Goal: Task Accomplishment & Management: Complete application form

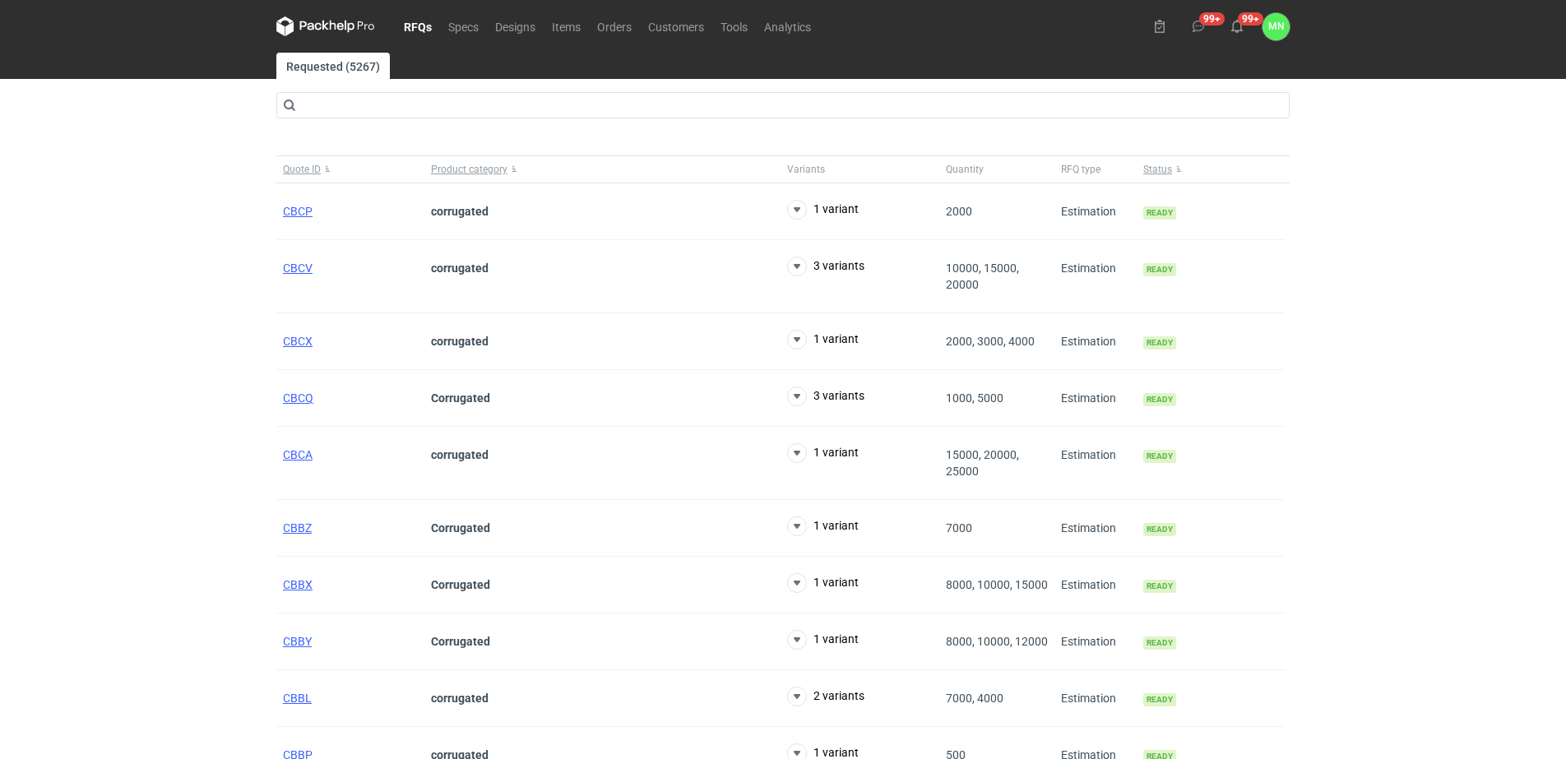
click at [397, 28] on nav "RFQs Specs Designs Items Orders Customers Tools Analytics" at bounding box center [547, 26] width 543 height 53
click at [406, 27] on link "RFQs" at bounding box center [418, 26] width 44 height 20
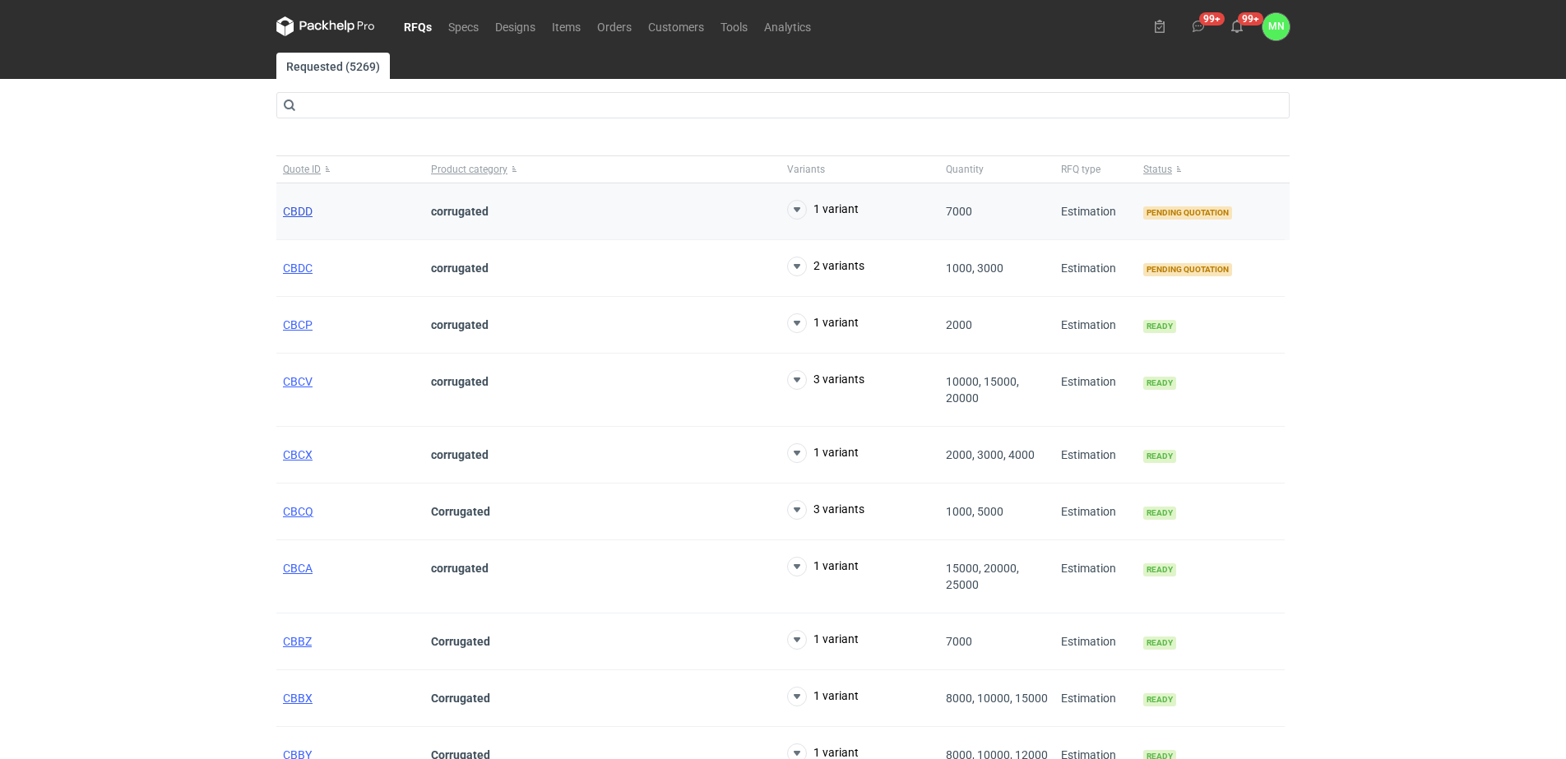
click at [293, 216] on span "CBDD" at bounding box center [298, 211] width 30 height 13
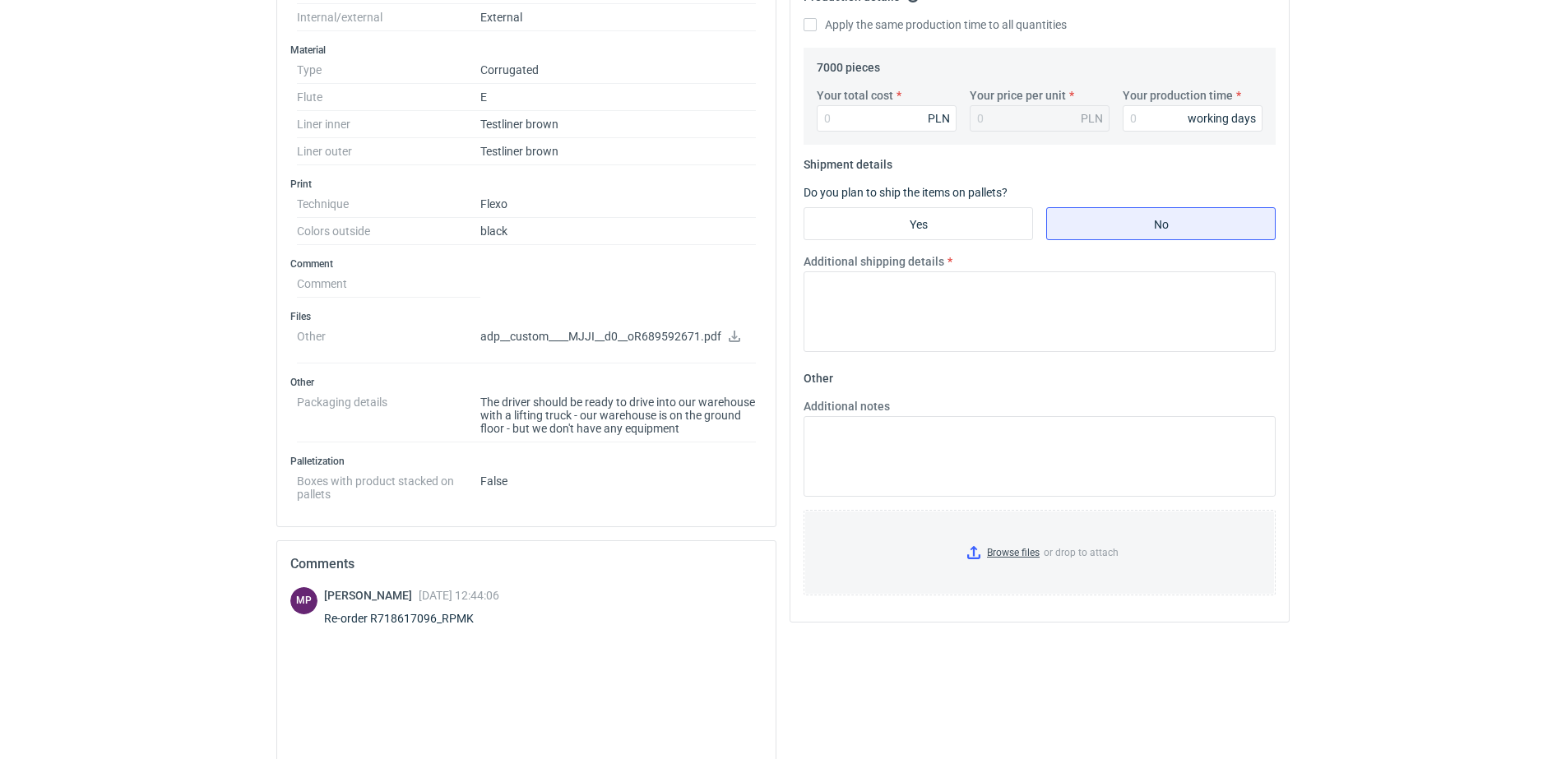
scroll to position [617, 0]
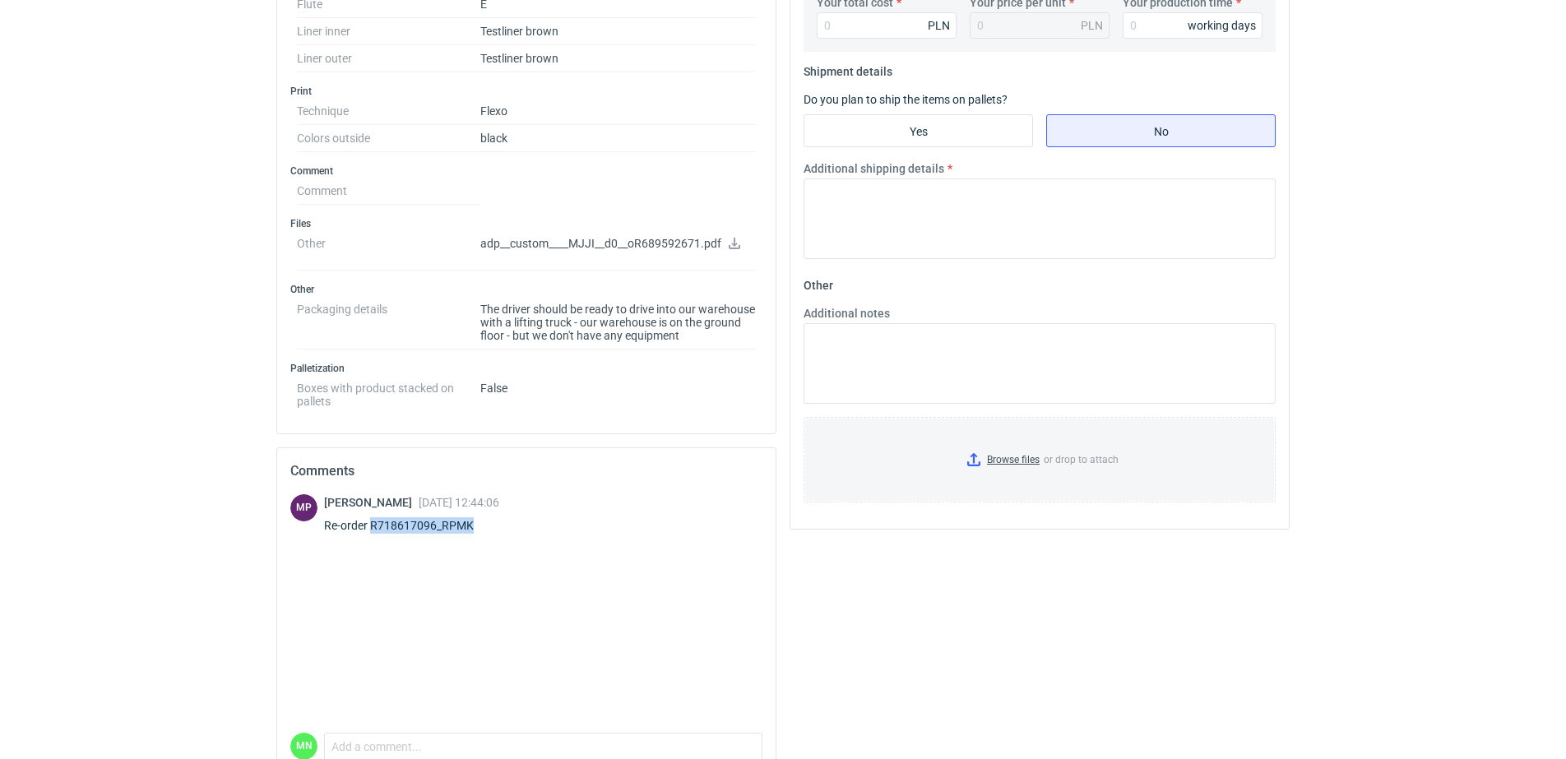
drag, startPoint x: 485, startPoint y: 531, endPoint x: 370, endPoint y: 529, distance: 115.2
click at [370, 529] on div "Re-order R718617096_RPMK" at bounding box center [411, 525] width 175 height 16
copy div "R718617096_RPMK"
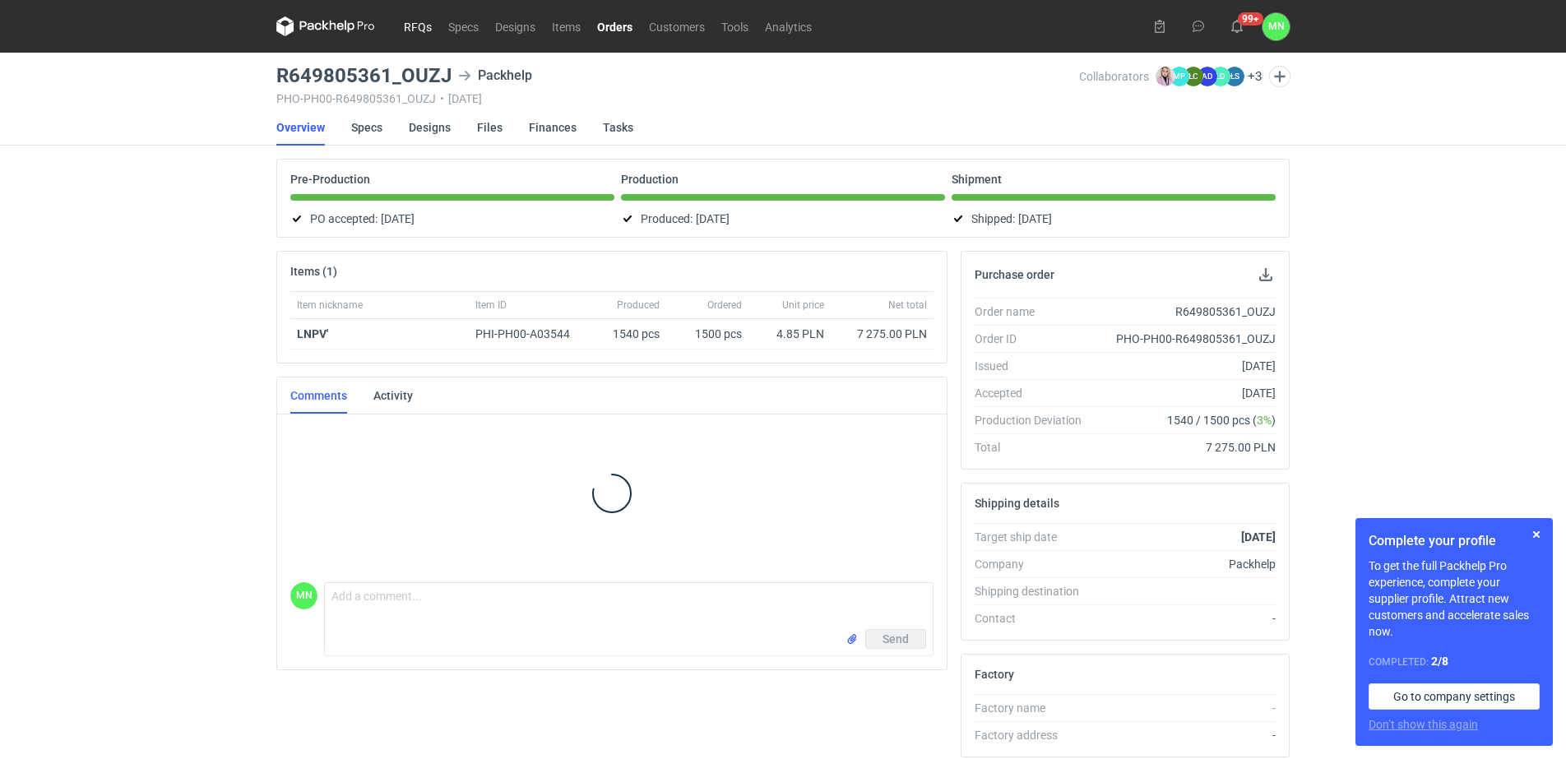
click at [425, 29] on link "RFQs" at bounding box center [418, 26] width 44 height 20
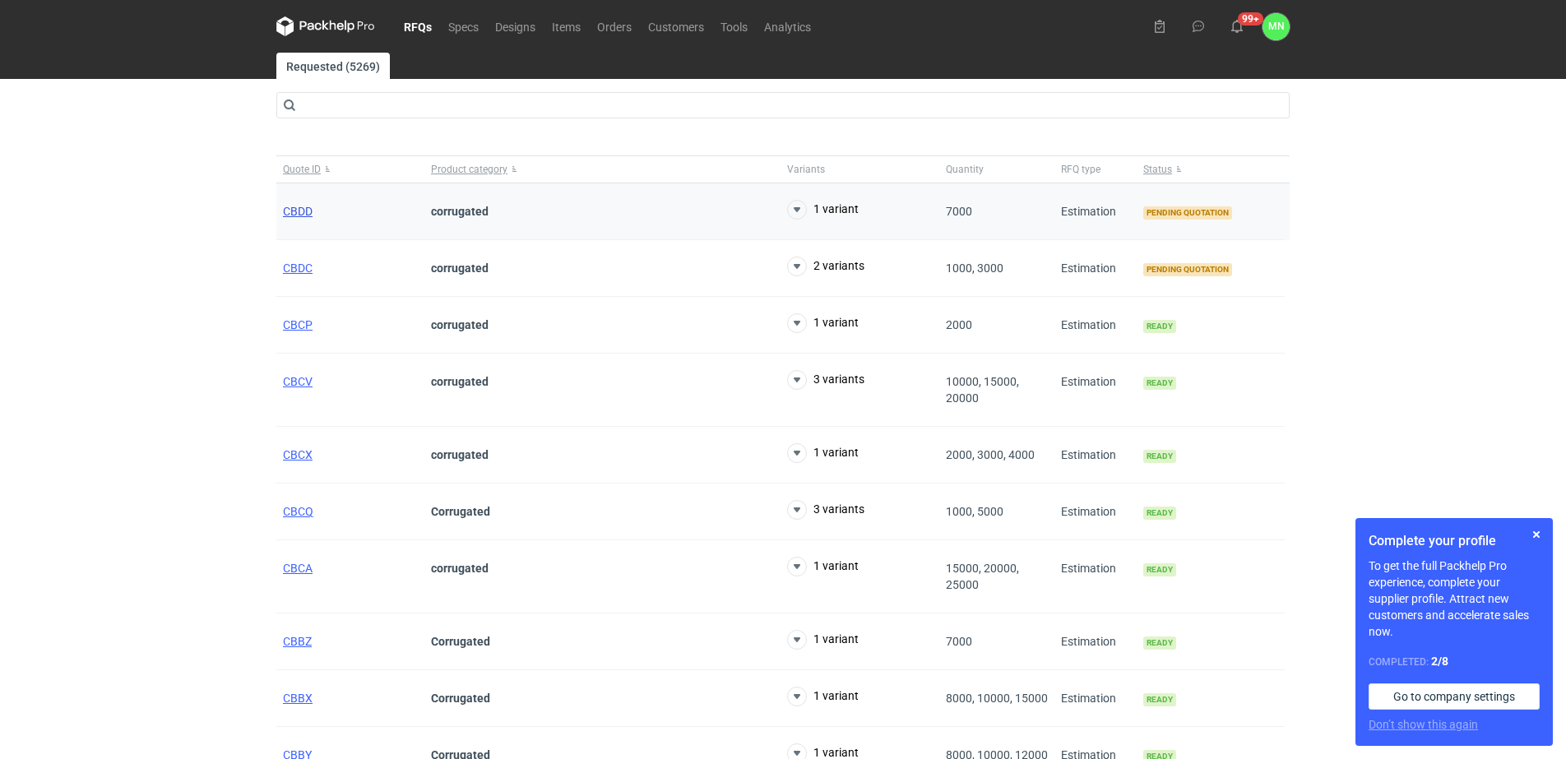
click at [306, 209] on span "CBDD" at bounding box center [298, 211] width 30 height 13
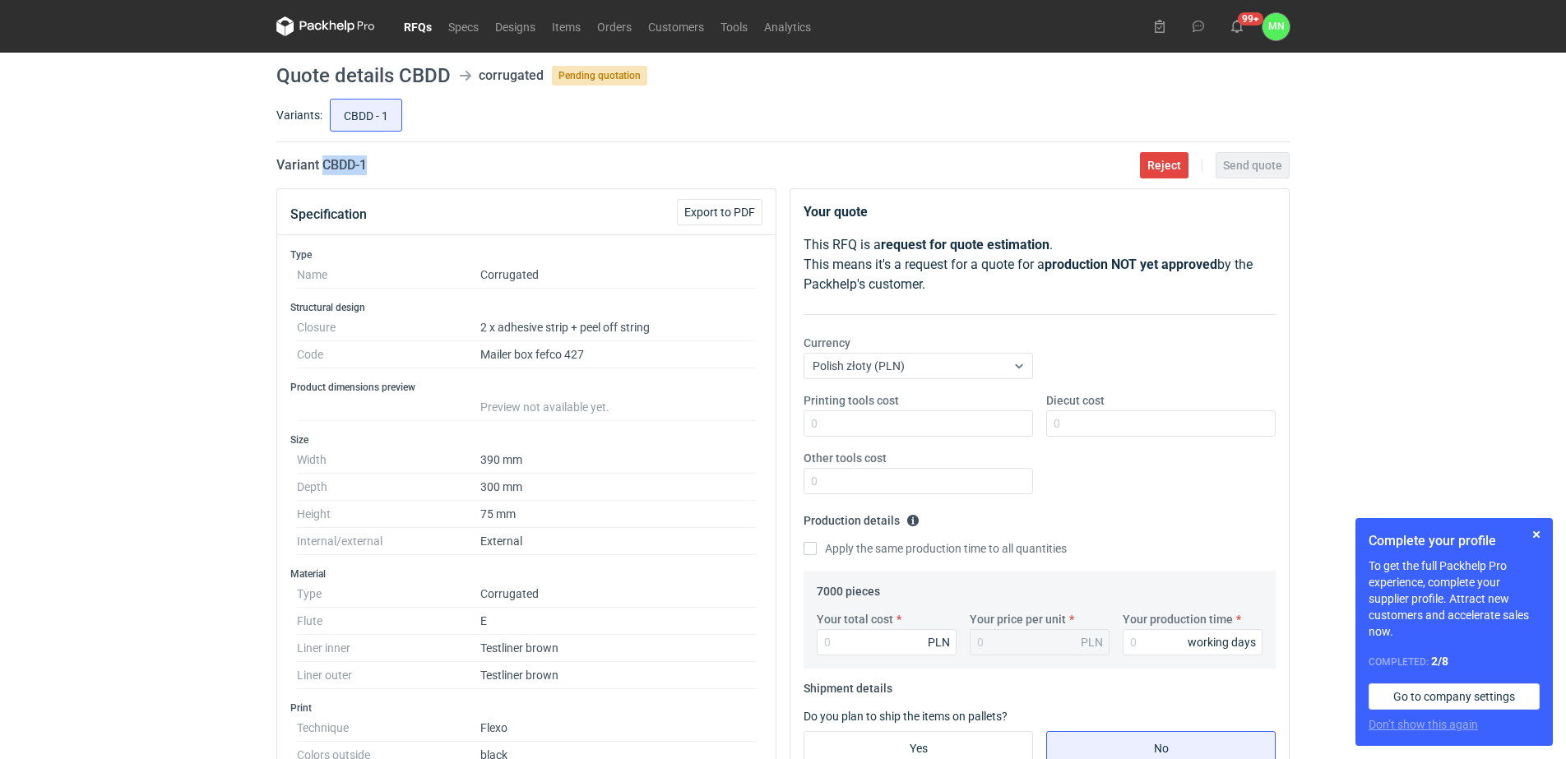
drag, startPoint x: 397, startPoint y: 165, endPoint x: 323, endPoint y: 165, distance: 73.2
click at [323, 165] on div "Variant CBDD - 1 Reject Send quote" at bounding box center [783, 165] width 1014 height 20
copy h2 "CBDD - 1"
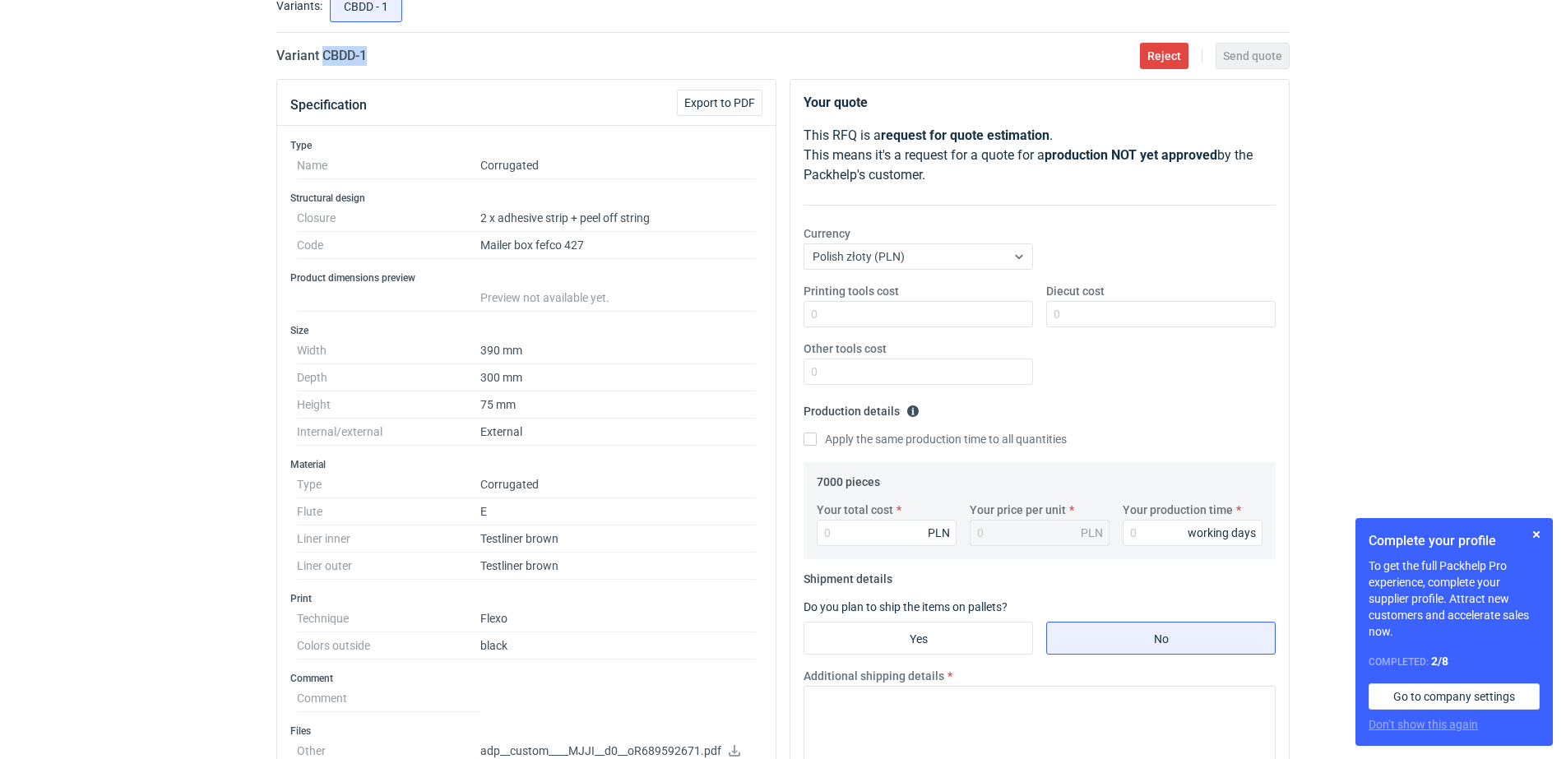
scroll to position [411, 0]
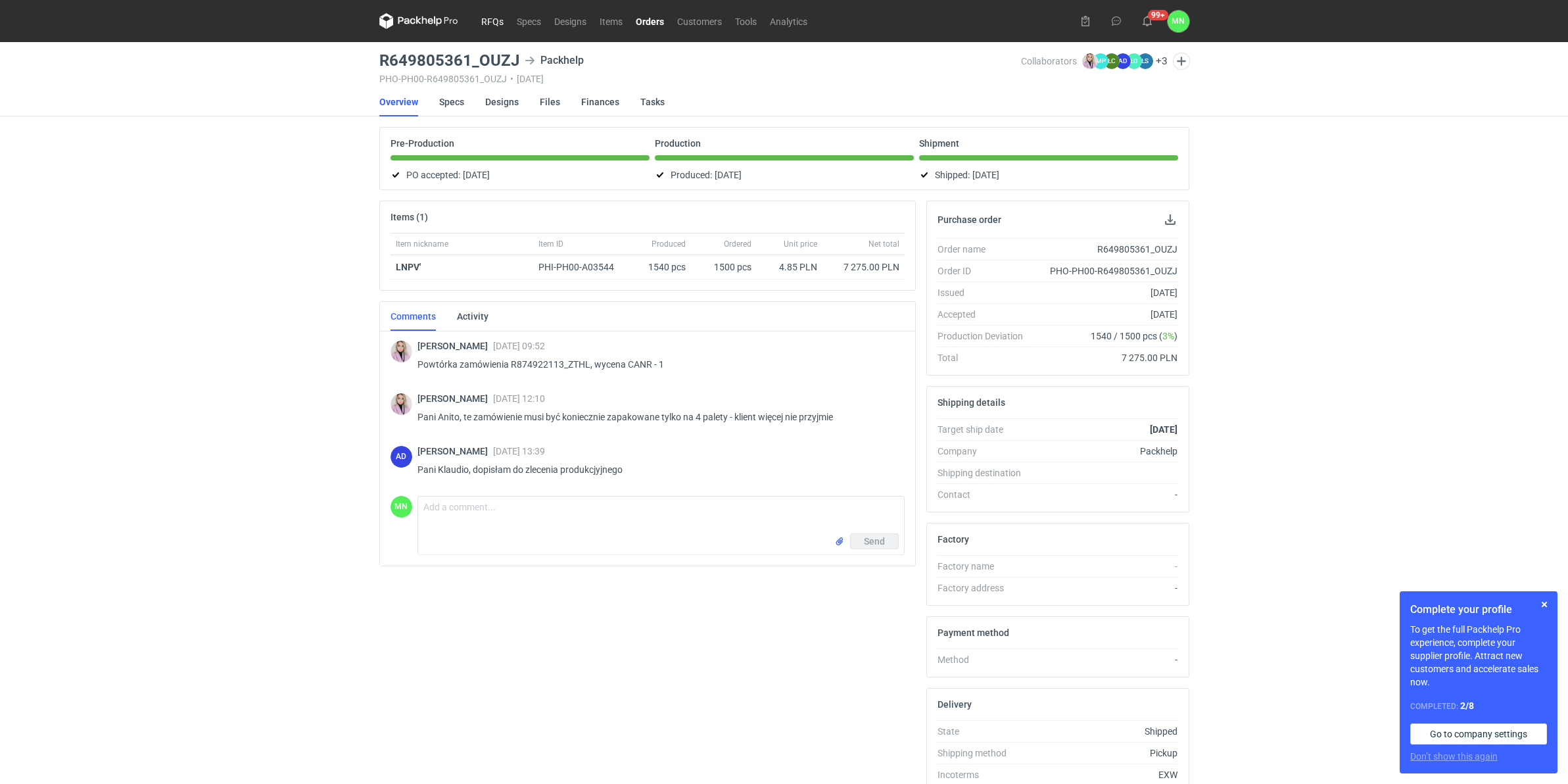
click at [487, 23] on link "RFQs" at bounding box center [492, 21] width 35 height 16
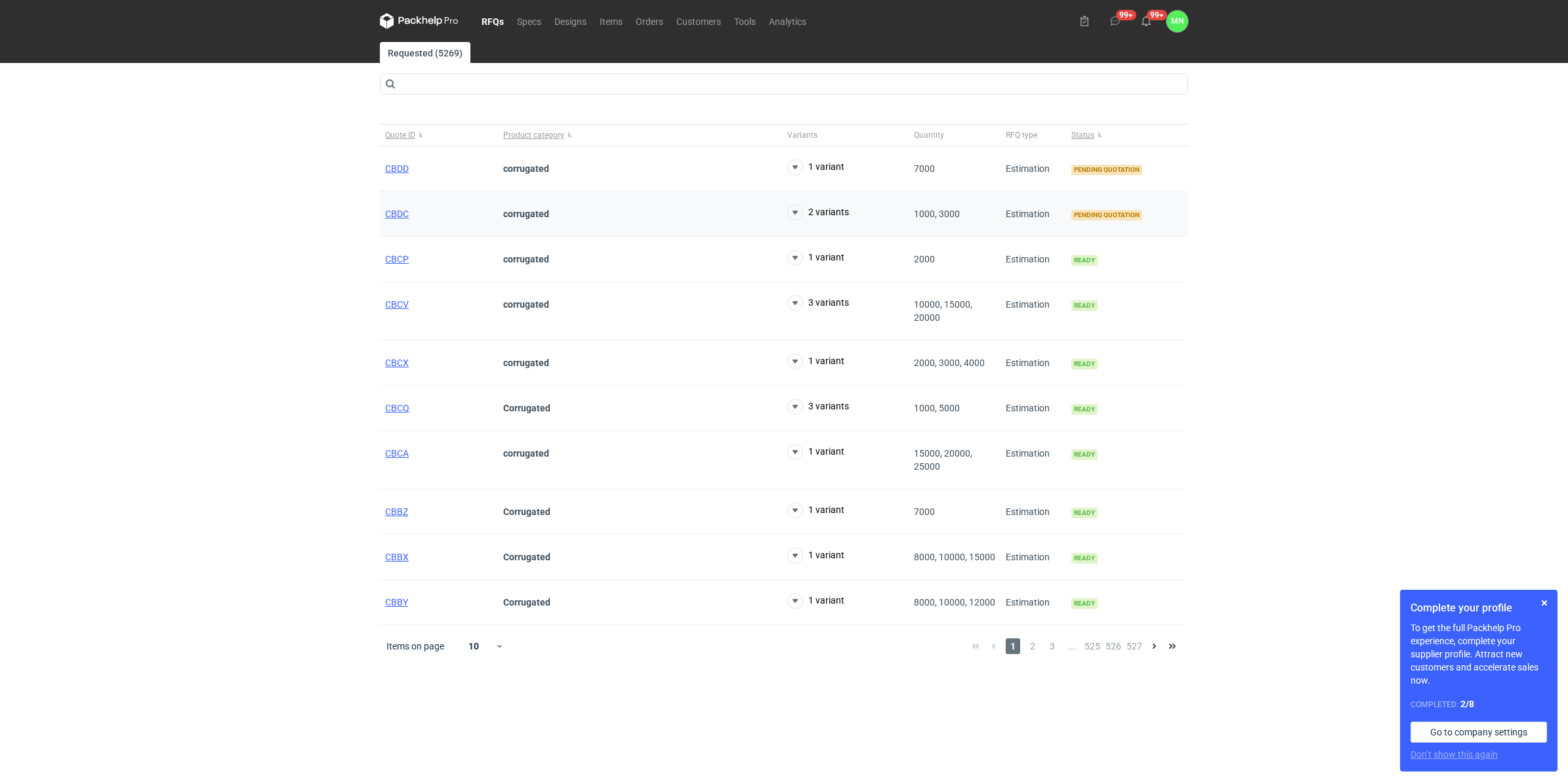
click at [431, 217] on div "CBDC" at bounding box center [439, 214] width 118 height 45
click at [412, 217] on div "CBDC" at bounding box center [439, 214] width 118 height 45
click at [392, 211] on span "CBDC" at bounding box center [397, 214] width 24 height 10
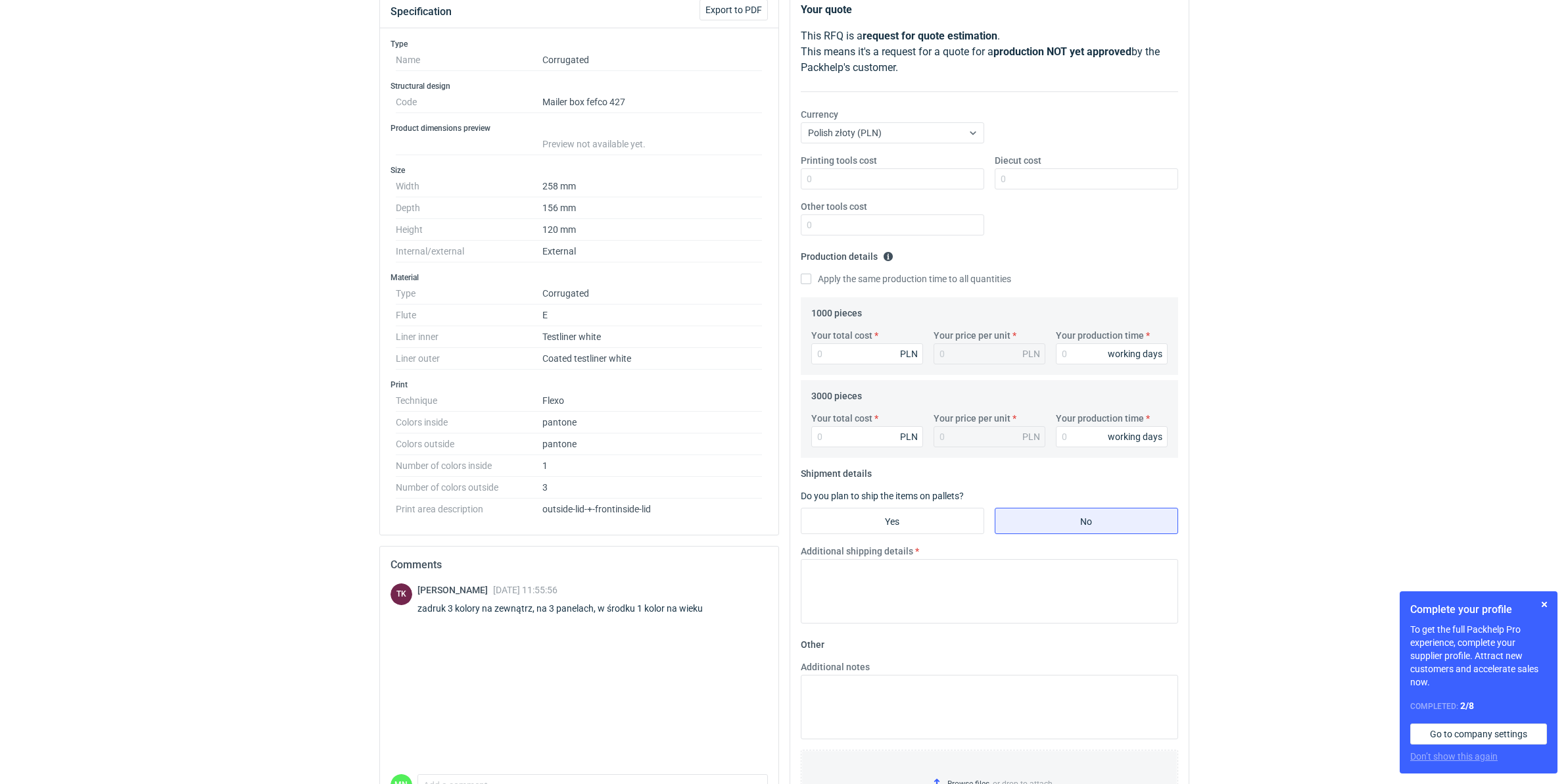
scroll to position [157, 0]
drag, startPoint x: 491, startPoint y: 595, endPoint x: 443, endPoint y: 590, distance: 48.3
click at [443, 590] on div "Tomasz Kubiak 22 Aug 2025 11:55:56" at bounding box center [567, 591] width 301 height 13
drag, startPoint x: 443, startPoint y: 590, endPoint x: 570, endPoint y: 674, distance: 152.3
click at [566, 673] on div "TK Tomasz Kubiak 22 Aug 2025 11:55:56 zadruk 3 kolory na zewnątrz, na 3 panelac…" at bounding box center [579, 680] width 377 height 191
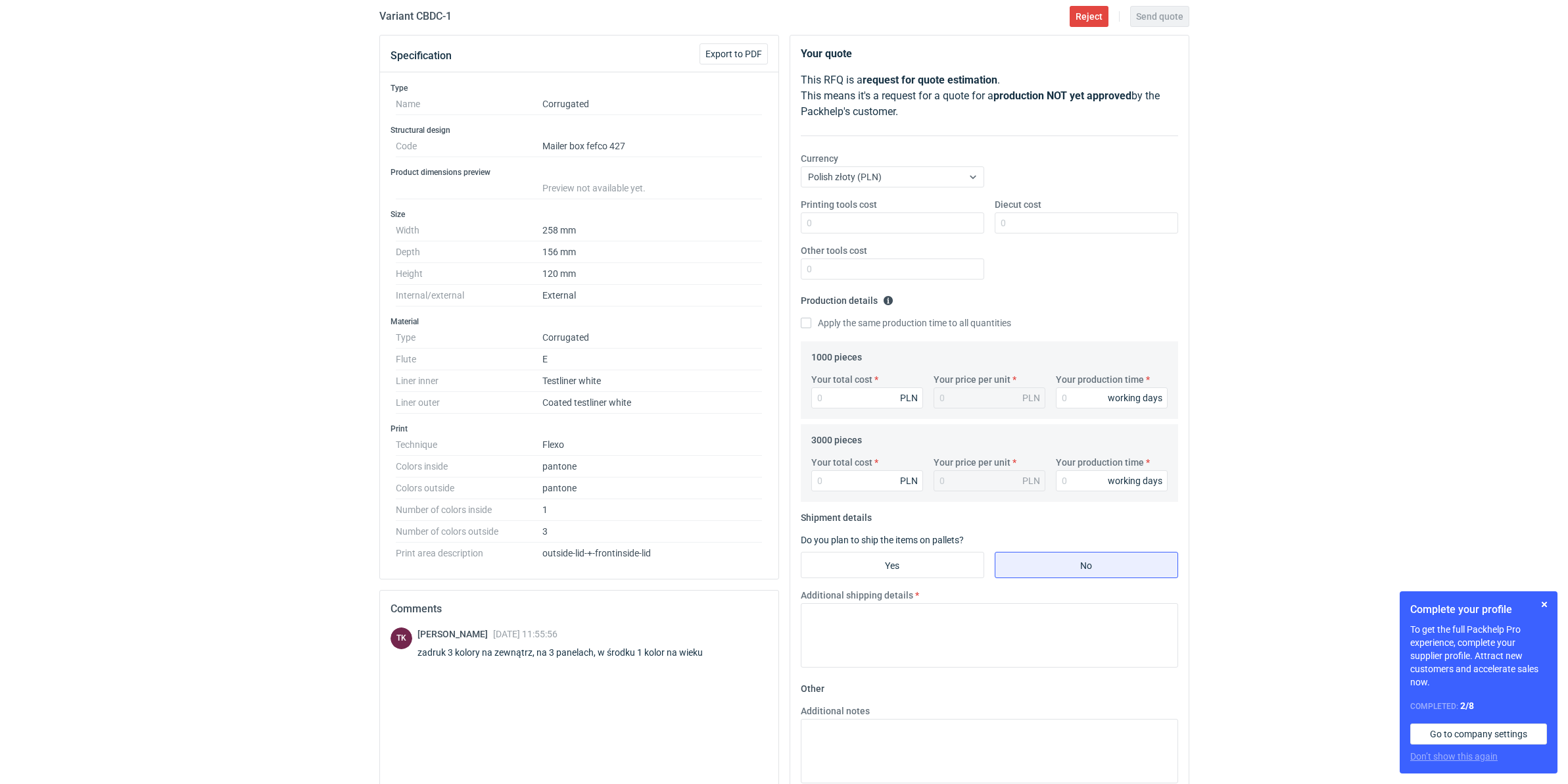
scroll to position [0, 0]
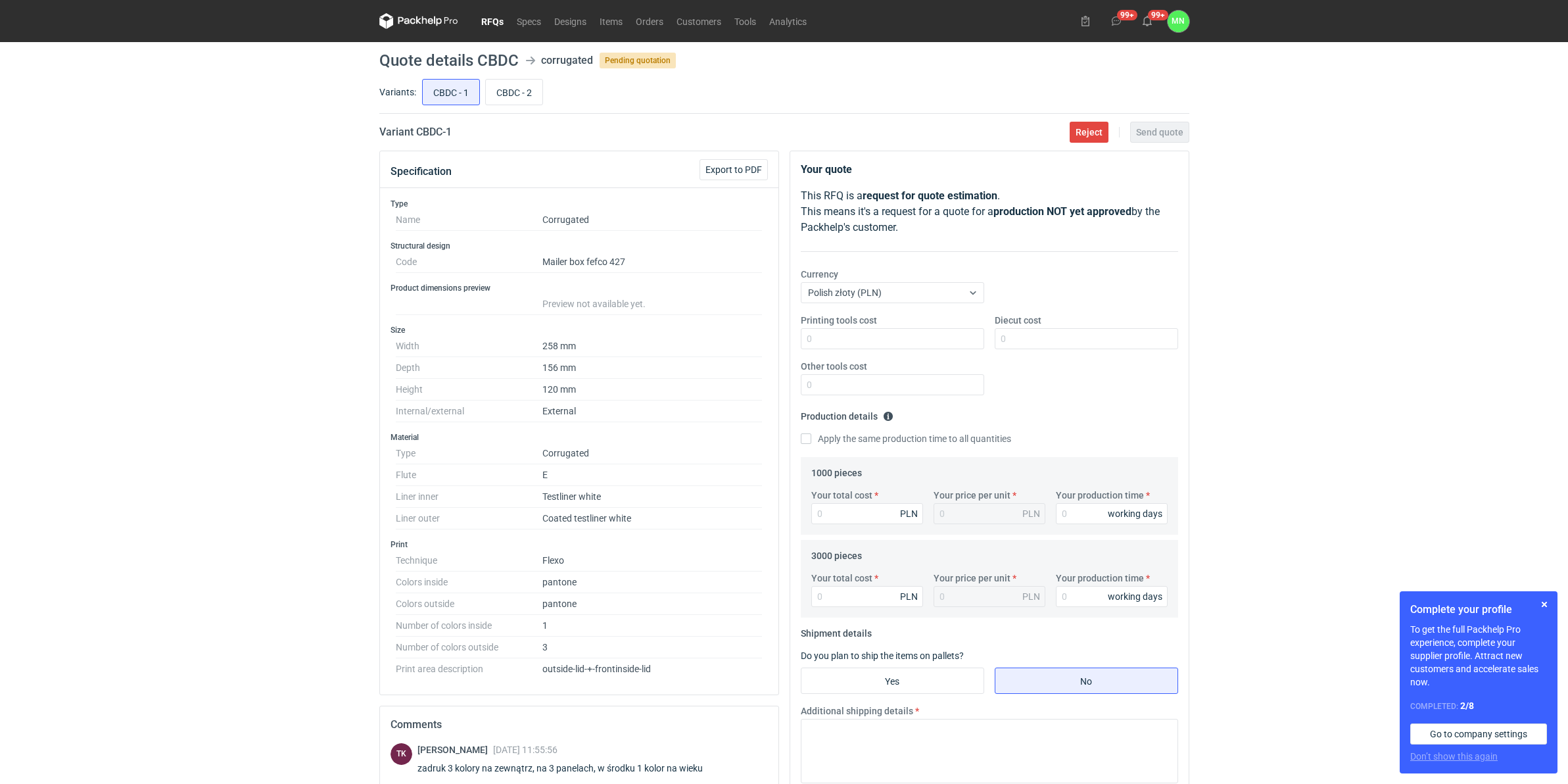
click at [488, 23] on link "RFQs" at bounding box center [492, 21] width 35 height 16
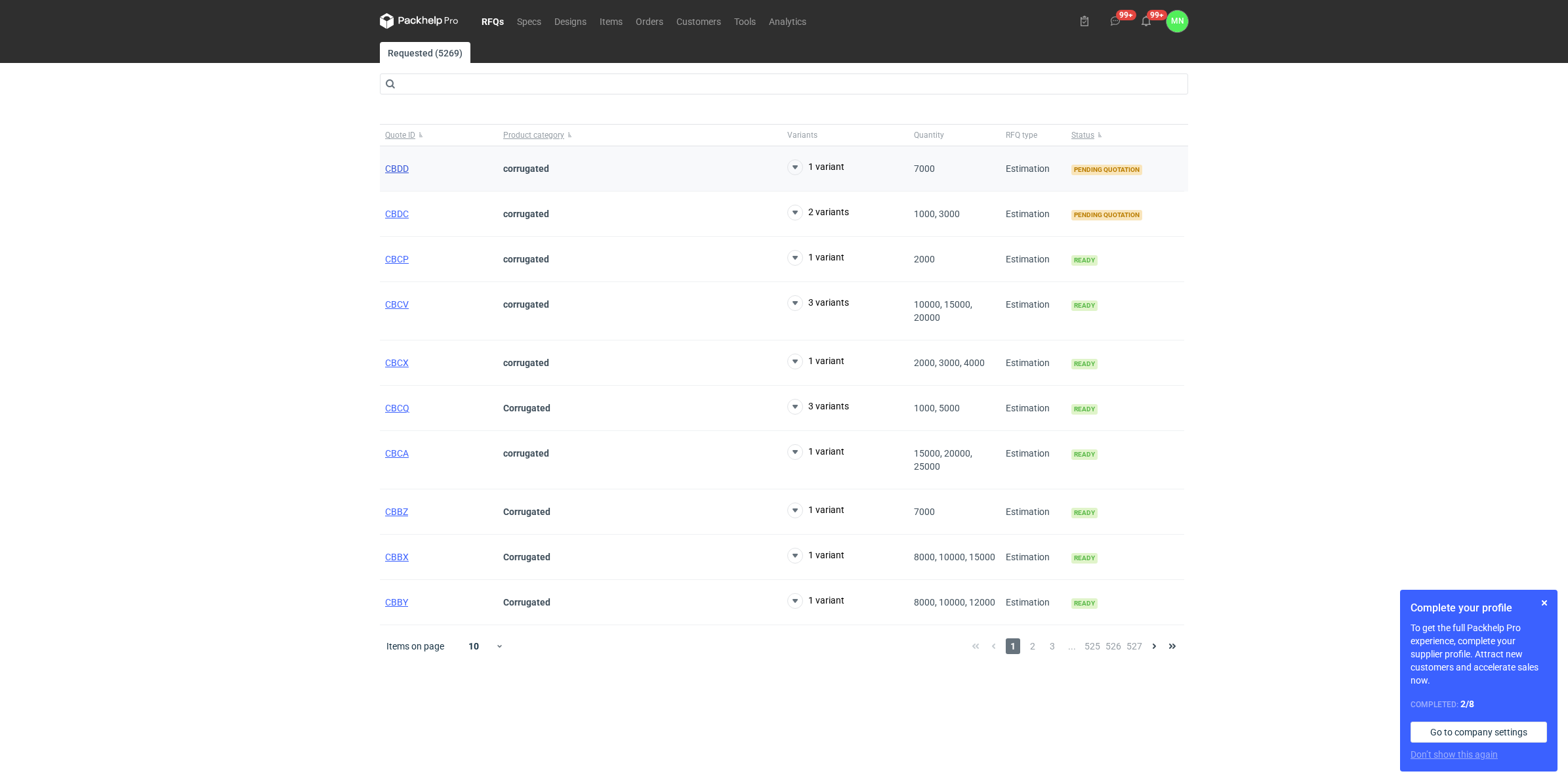
click at [407, 169] on span "CBDD" at bounding box center [397, 168] width 24 height 10
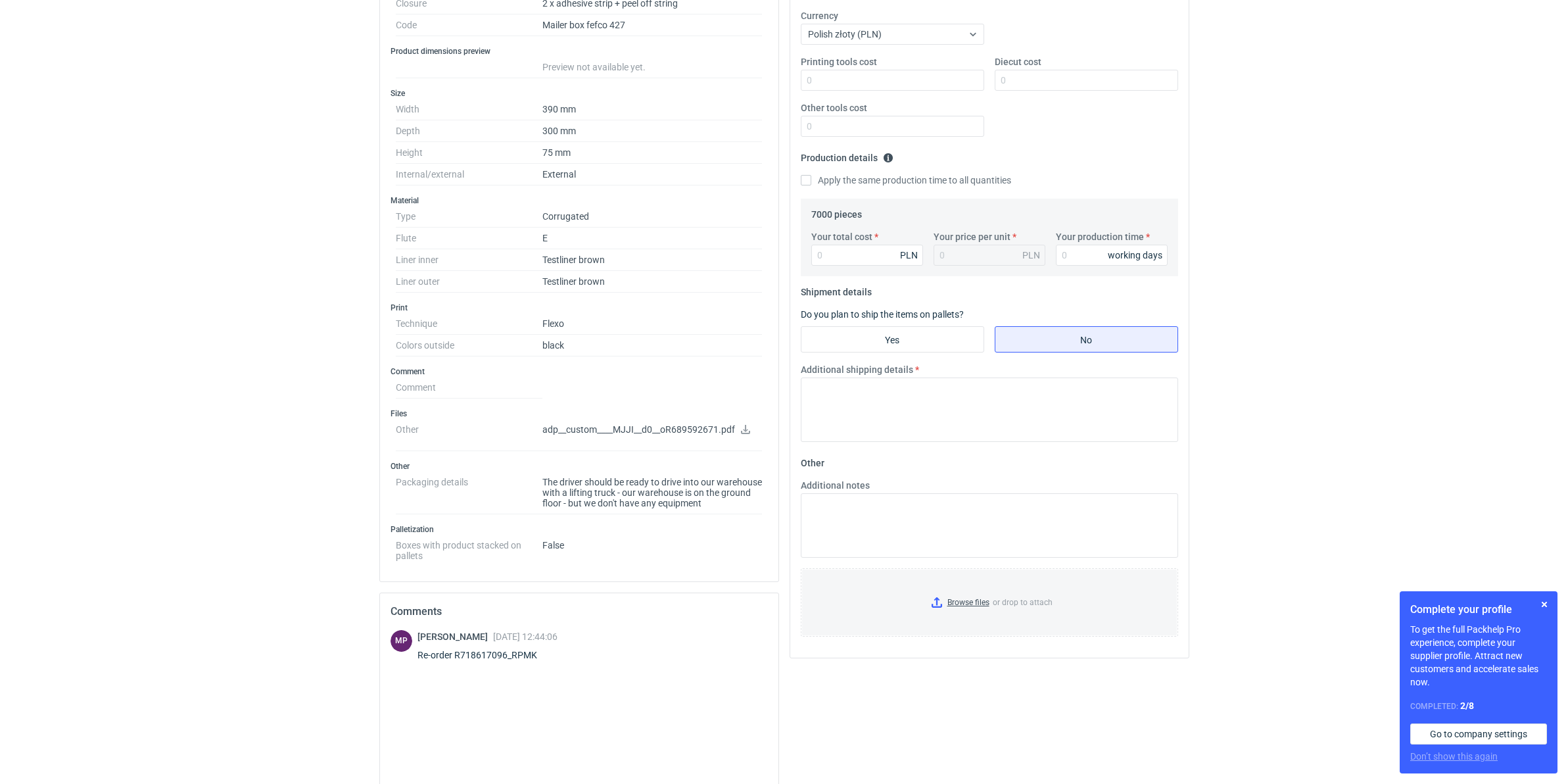
scroll to position [221, 0]
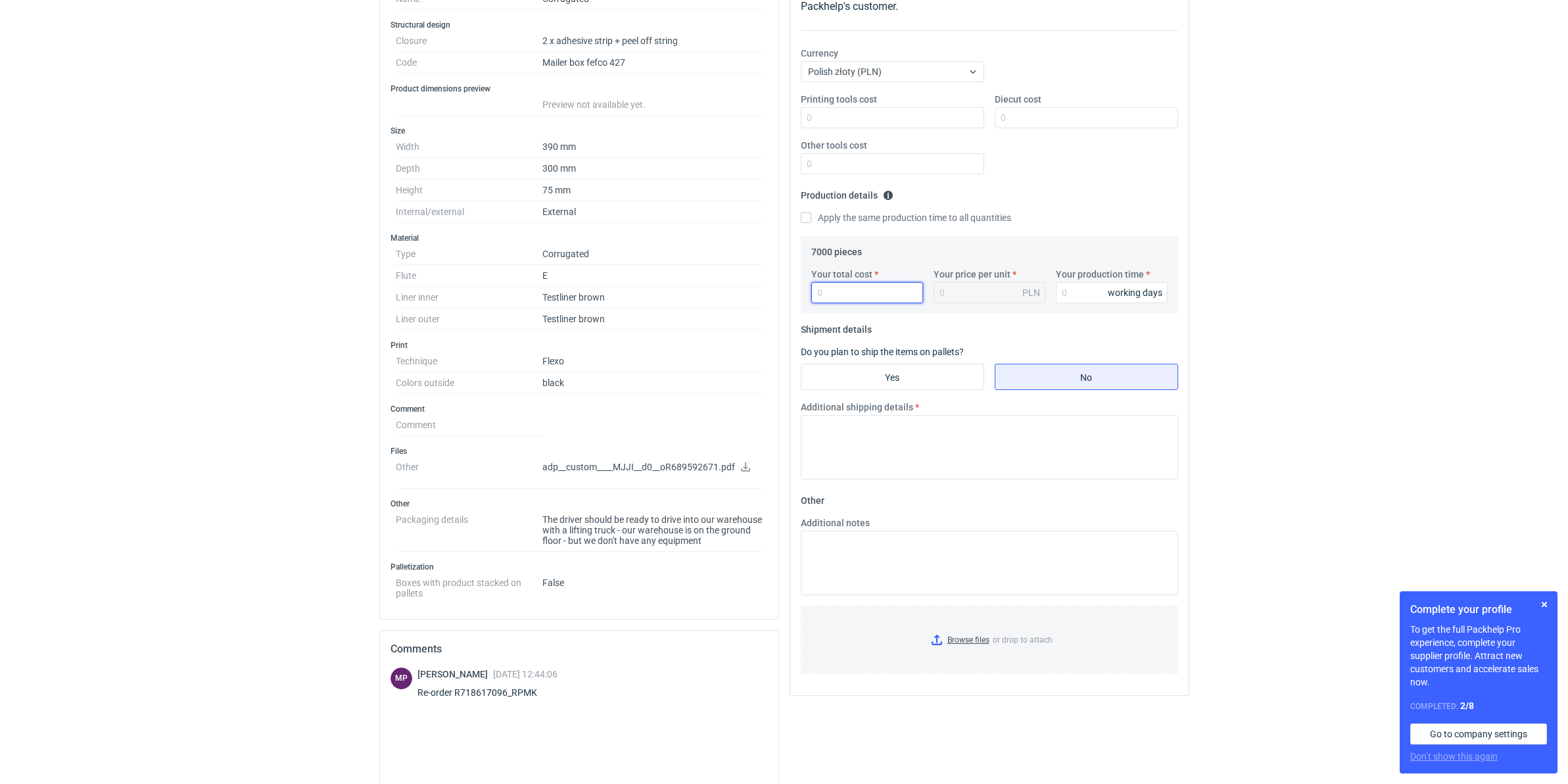
click at [824, 294] on input "Your total cost" at bounding box center [867, 293] width 112 height 21
type input "10990"
type input "1.57"
type input "10990"
type input "10"
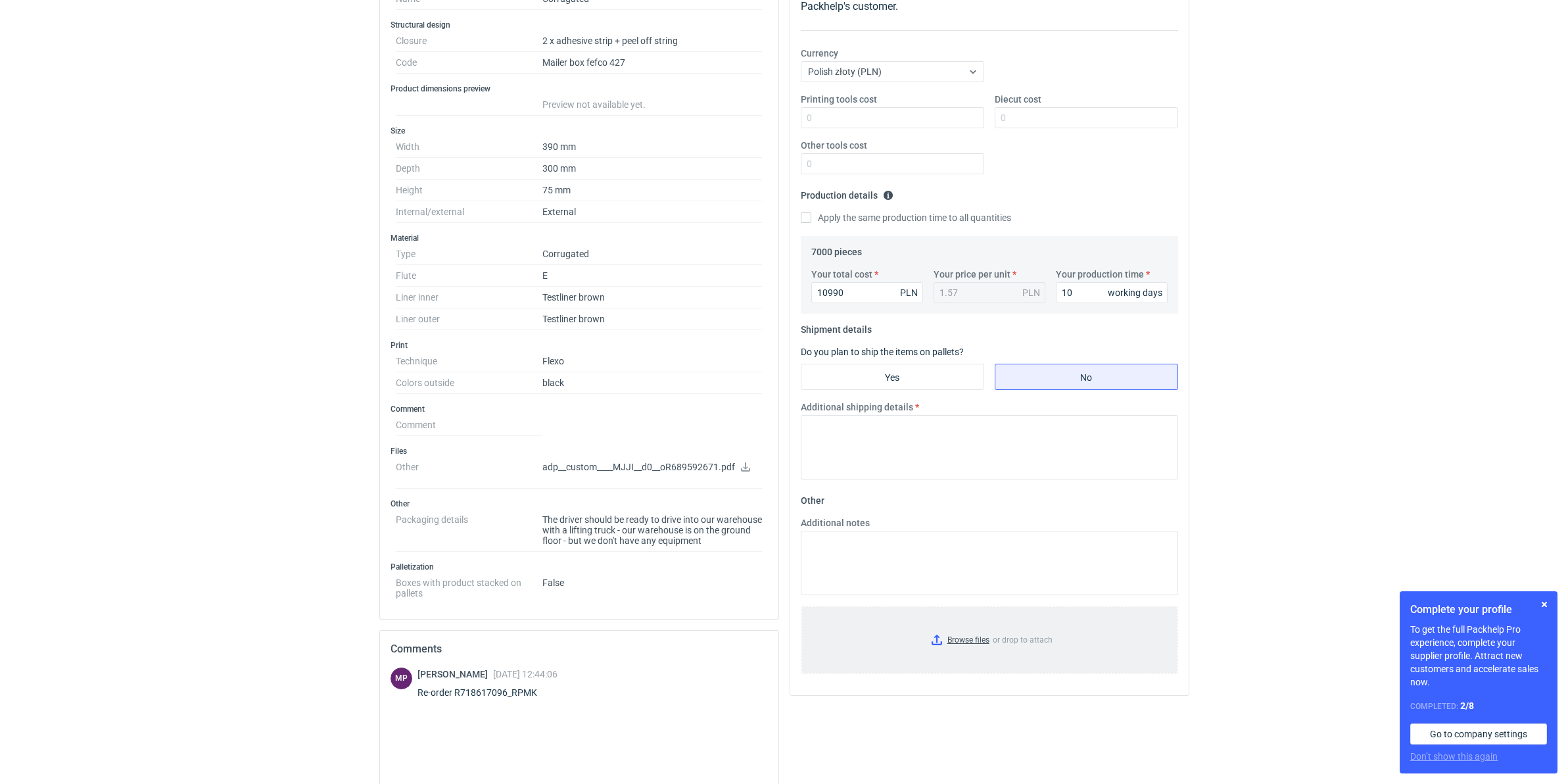
click at [970, 642] on input "Browse files or drop to attach" at bounding box center [989, 639] width 375 height 66
click at [918, 747] on div "Your quote This RFQ is a request for quote estimation . This means it's a reque…" at bounding box center [989, 437] width 410 height 1016
click at [921, 372] on input "Yes" at bounding box center [893, 376] width 182 height 25
radio input "true"
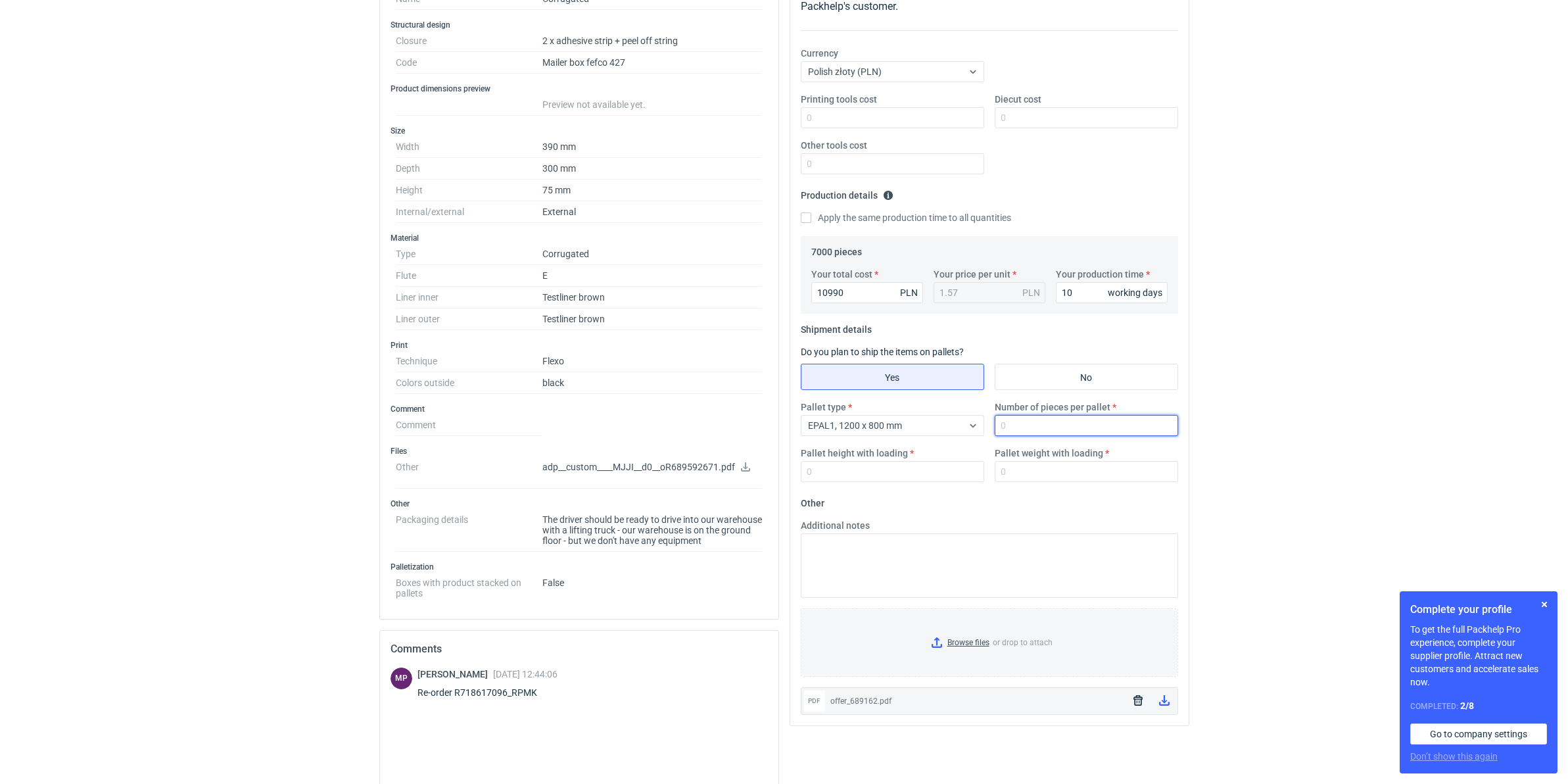
click at [1045, 436] on input "Number of pieces per pallet" at bounding box center [1087, 425] width 184 height 21
type input "1000"
type input "1800"
type input "550"
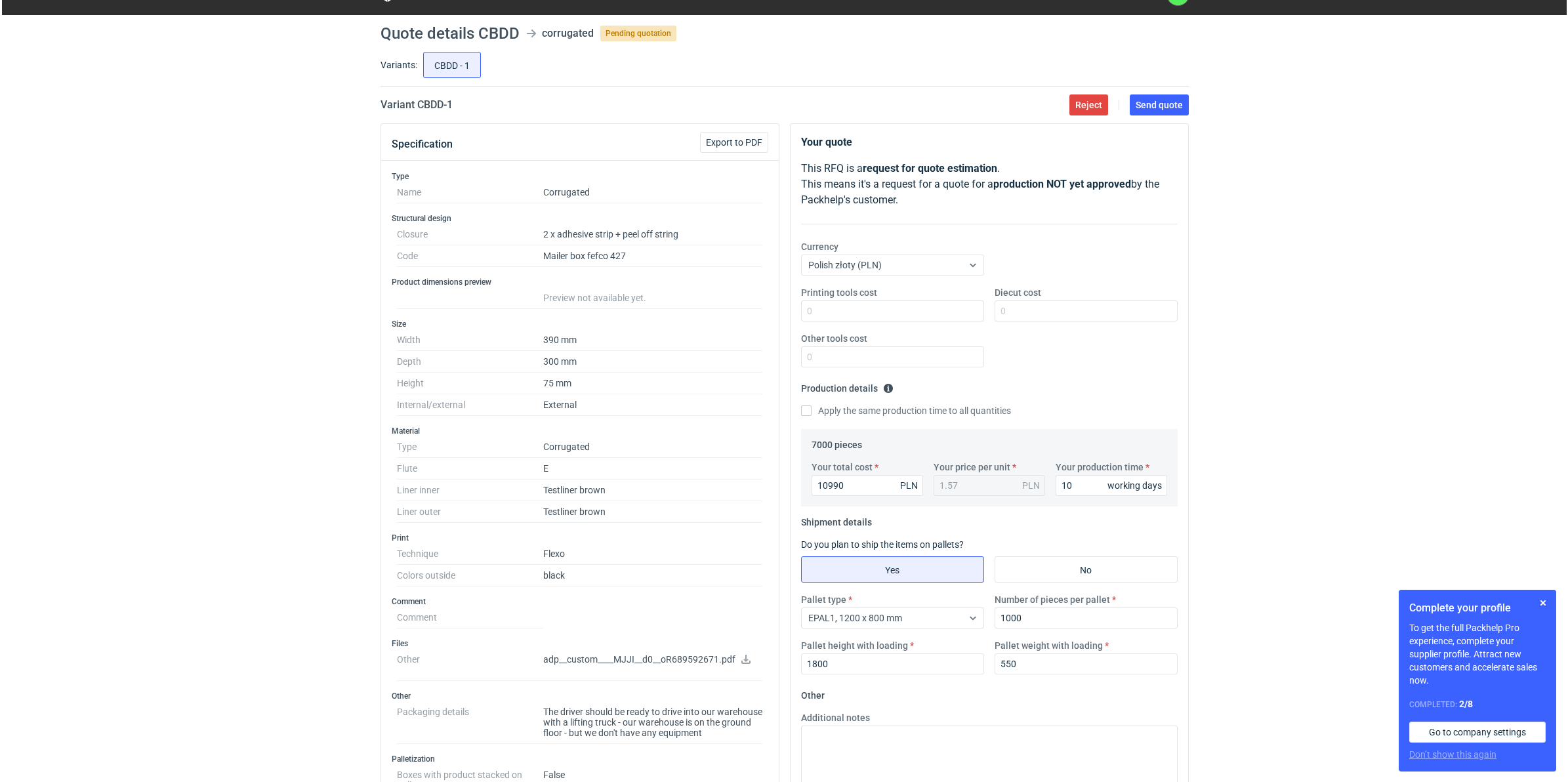
scroll to position [0, 0]
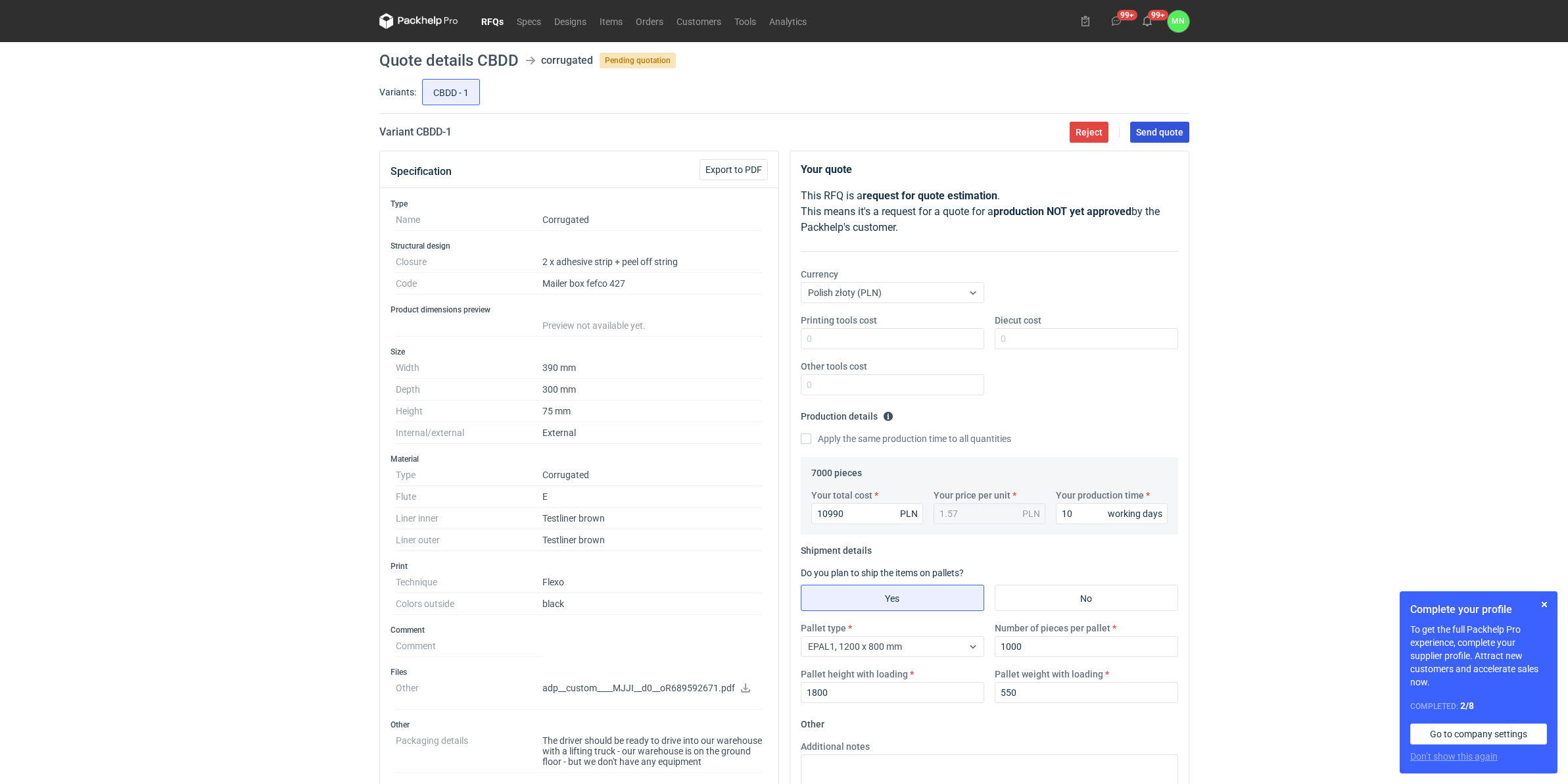
click at [1170, 136] on span "Send quote" at bounding box center [1160, 133] width 47 height 10
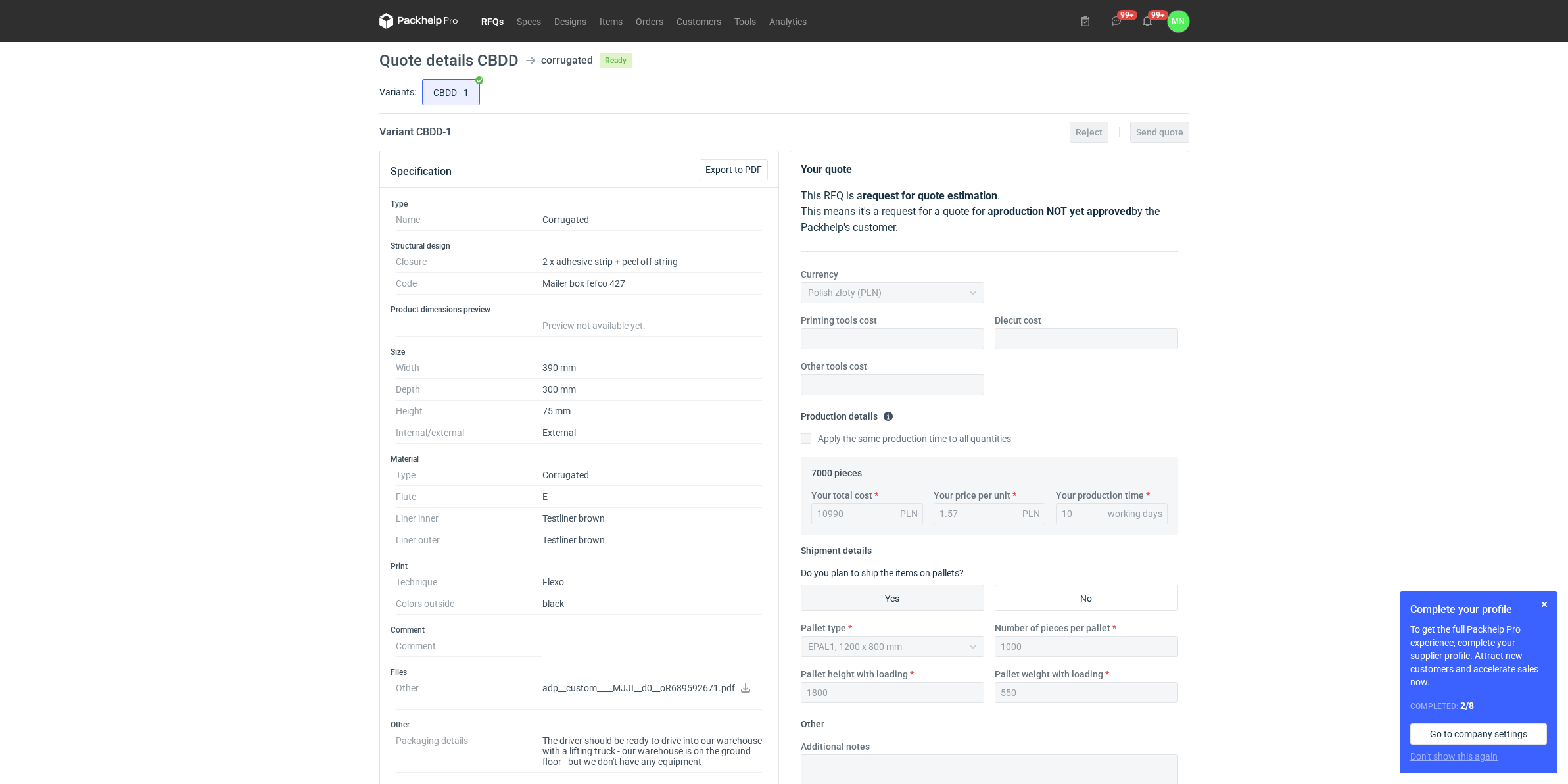
click at [501, 14] on link "RFQs" at bounding box center [492, 21] width 35 height 16
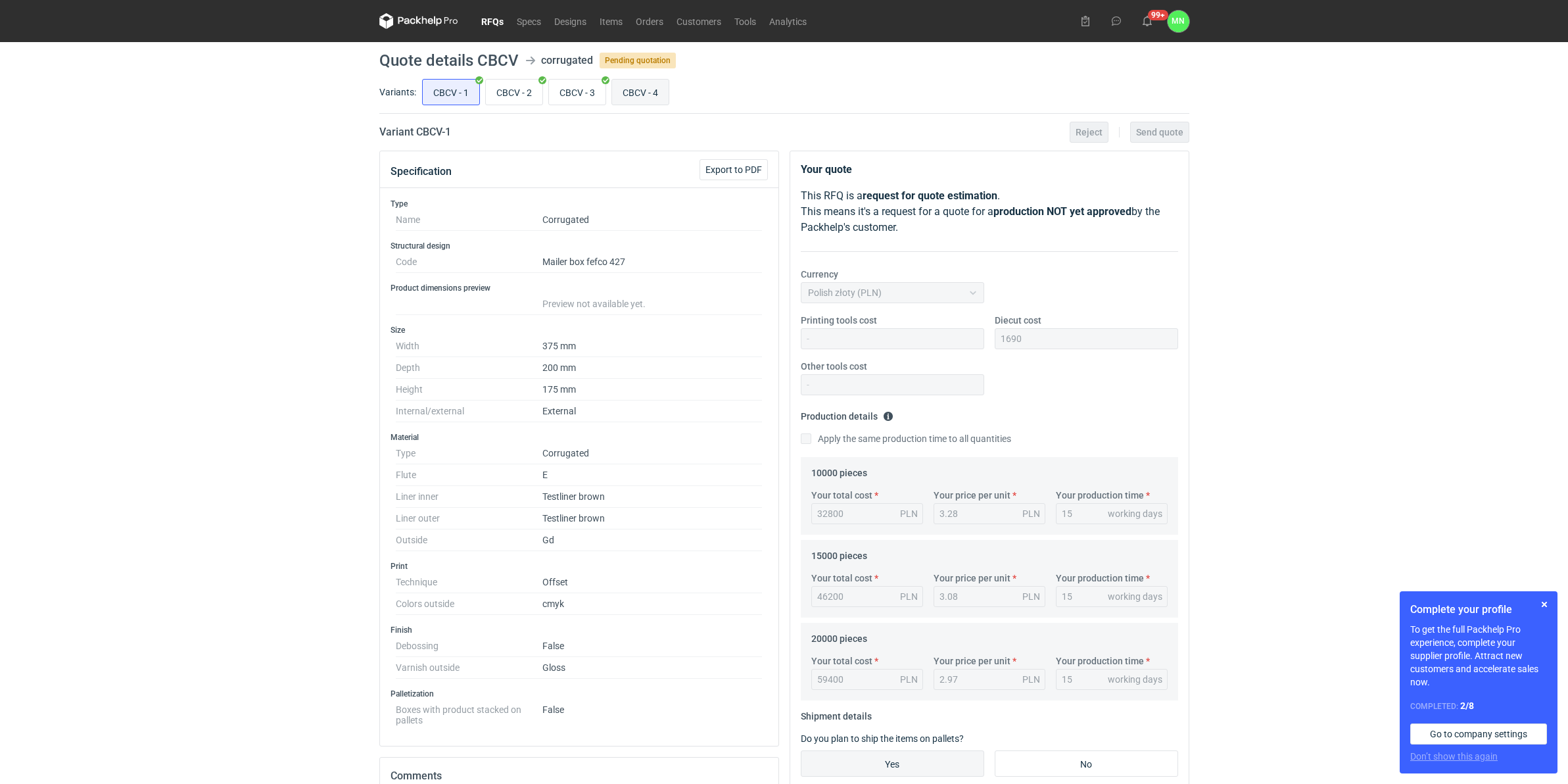
click at [656, 96] on input "CBCV - 4" at bounding box center [640, 92] width 57 height 25
radio input "true"
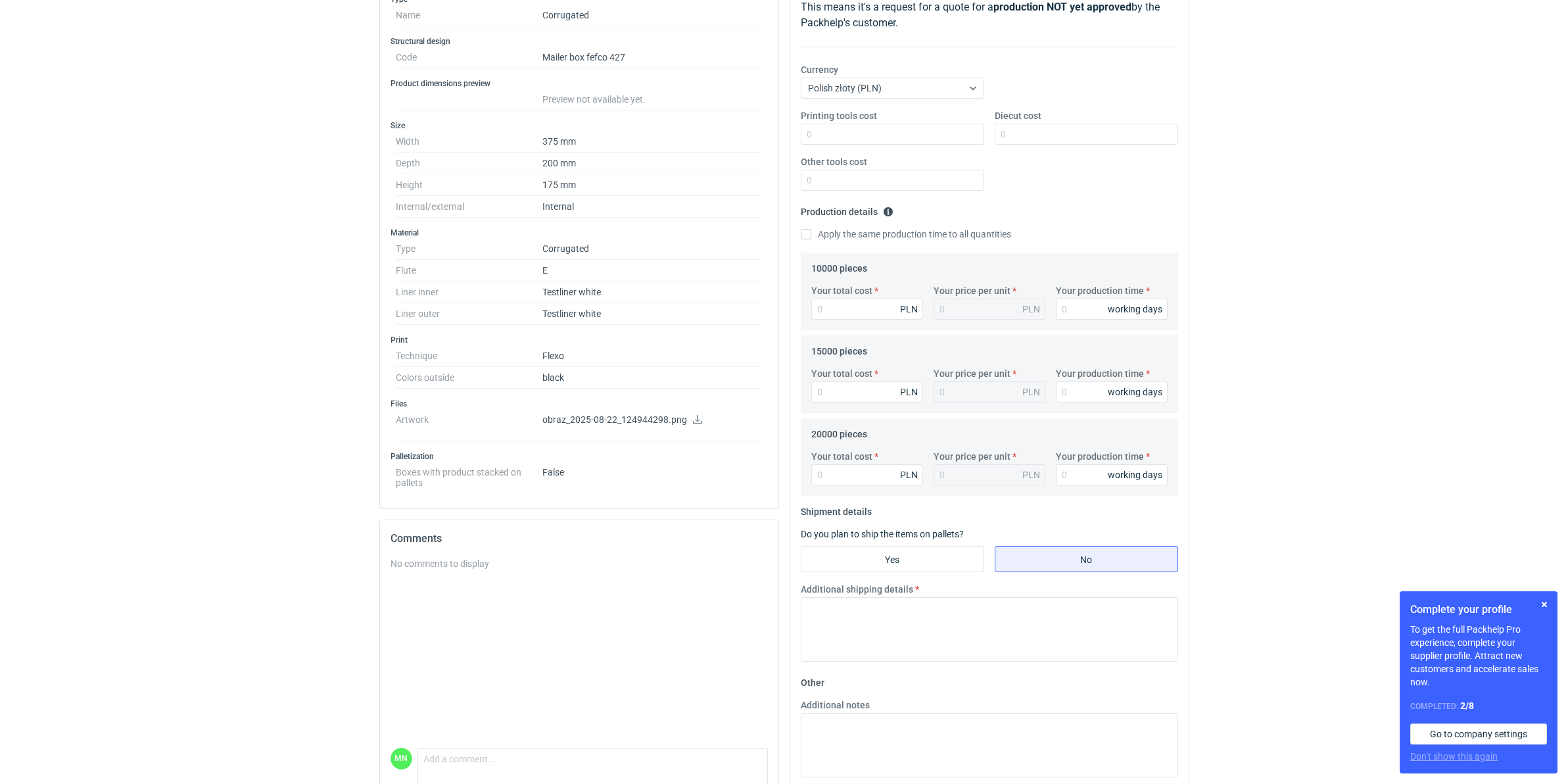
scroll to position [311, 0]
